Goal: Task Accomplishment & Management: Manage account settings

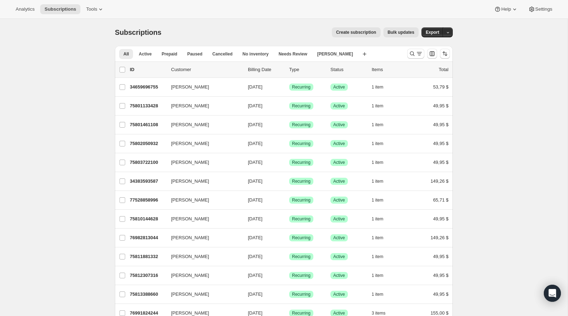
click at [408, 58] on div at bounding box center [415, 54] width 17 height 10
click at [414, 55] on icon "Buscar y filtrar resultados" at bounding box center [412, 53] width 7 height 7
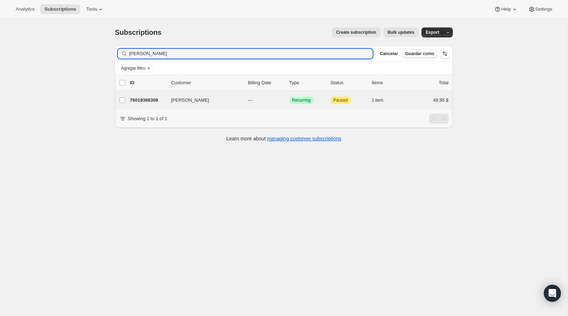
type input "[PERSON_NAME]"
click at [144, 105] on div "[PERSON_NAME] 76019368308 [PERSON_NAME] --- Logrado Recurring Atención Paused 1…" at bounding box center [284, 100] width 338 height 18
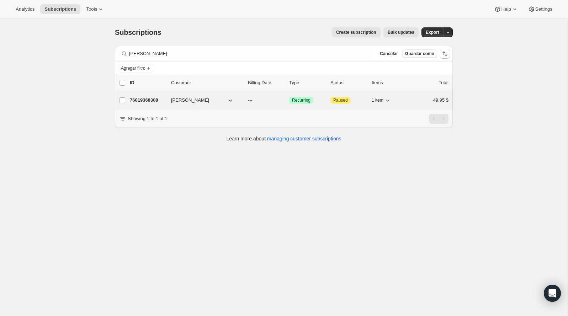
click at [159, 103] on p "76019368308" at bounding box center [148, 100] width 36 height 7
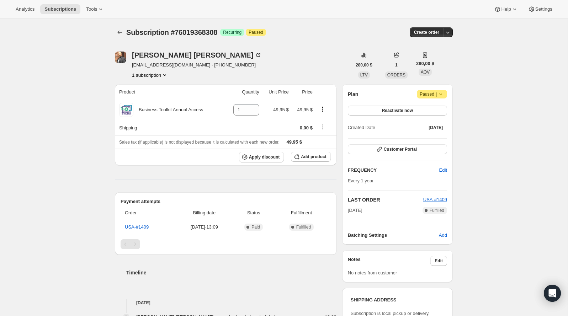
click at [120, 55] on img "Nelson Salgado" at bounding box center [120, 57] width 11 height 11
drag, startPoint x: 182, startPoint y: 64, endPoint x: 131, endPoint y: 65, distance: 51.2
click at [131, 65] on div "[PERSON_NAME] [EMAIL_ADDRESS][DOMAIN_NAME] · [PHONE_NUMBER] 1 subscription" at bounding box center [233, 65] width 236 height 27
click at [248, 59] on div "[PERSON_NAME] [EMAIL_ADDRESS][DOMAIN_NAME] · [PHONE_NUMBER] 1 subscription" at bounding box center [233, 65] width 236 height 27
click at [117, 54] on img "Nelson Salgado" at bounding box center [120, 57] width 11 height 11
